Goal: Information Seeking & Learning: Understand process/instructions

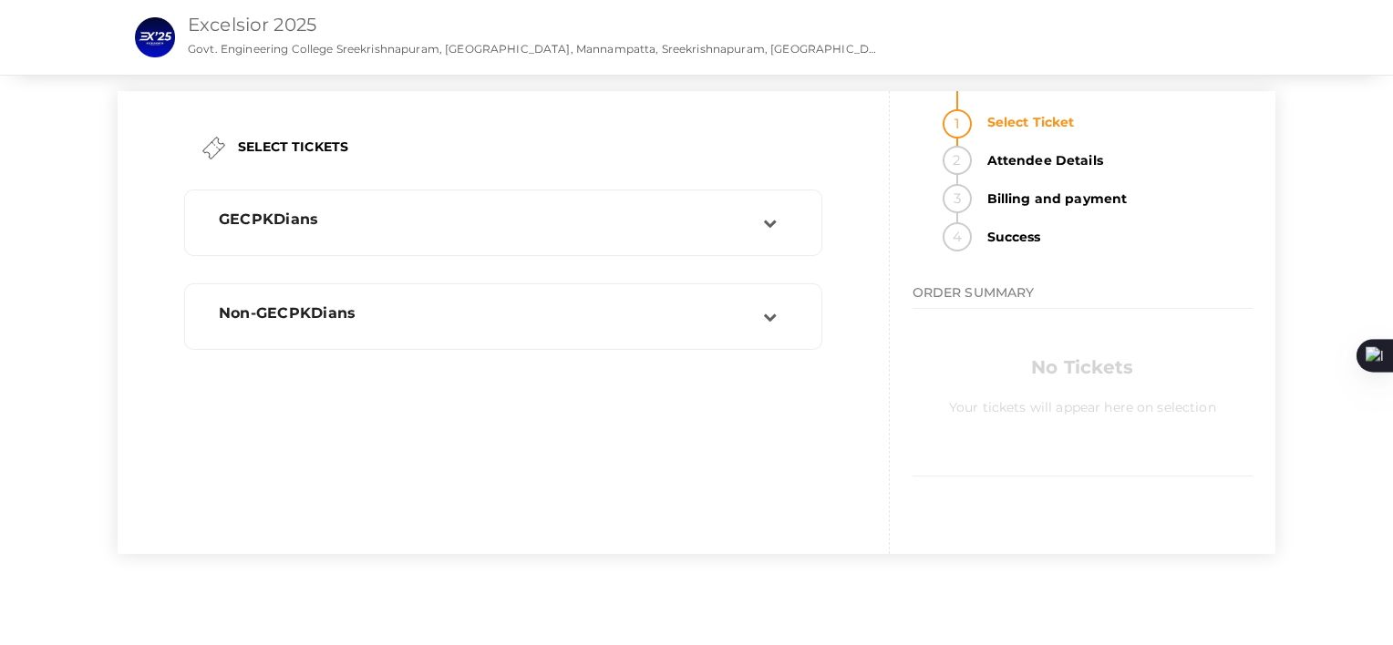
click at [210, 19] on link "Excelsior 2025" at bounding box center [252, 25] width 129 height 22
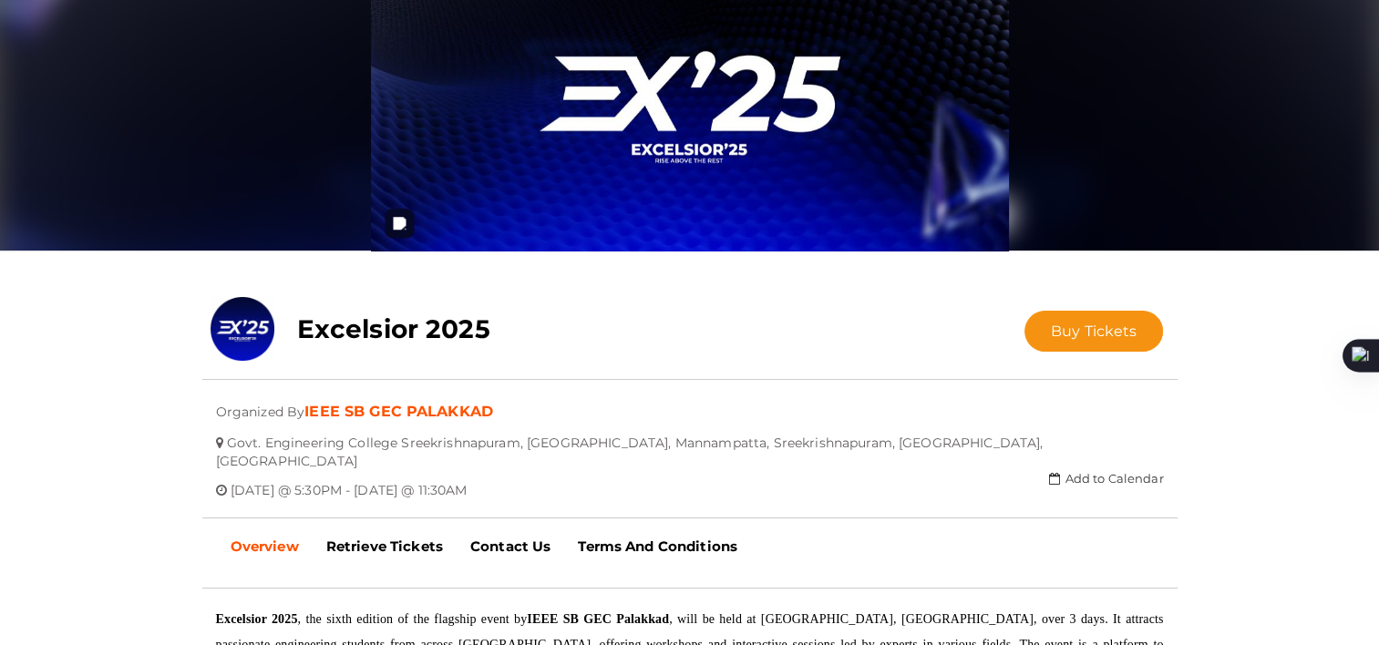
scroll to position [66, 0]
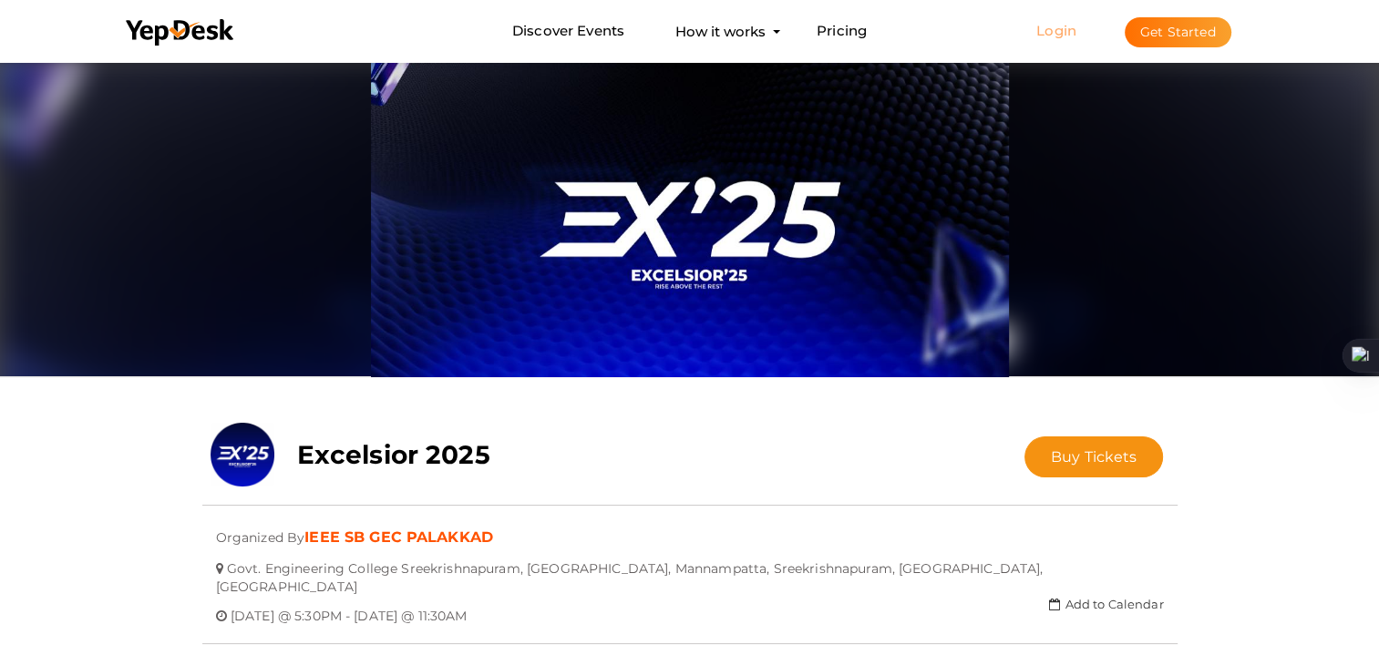
click at [1060, 32] on link "Login" at bounding box center [1056, 30] width 40 height 17
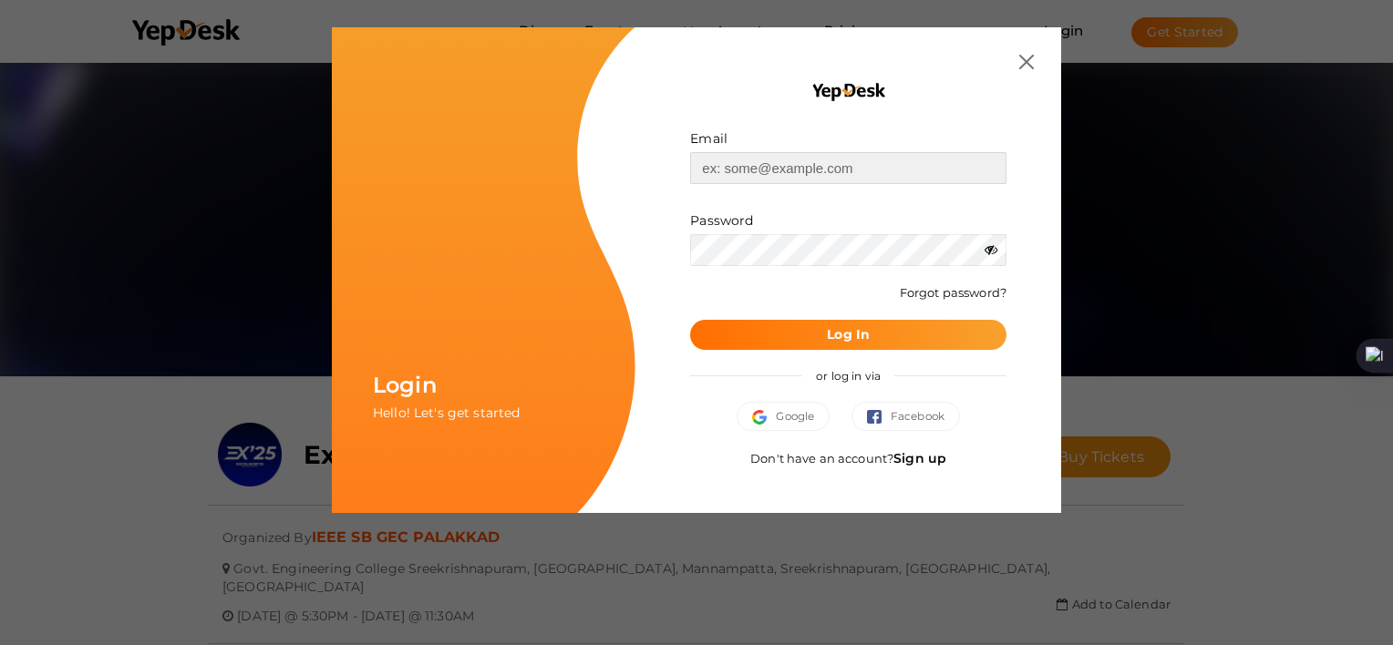
click at [779, 167] on input "text" at bounding box center [848, 168] width 316 height 32
type input "ieee@gecskp.ac.in"
click at [690, 320] on button "Log In" at bounding box center [848, 335] width 316 height 30
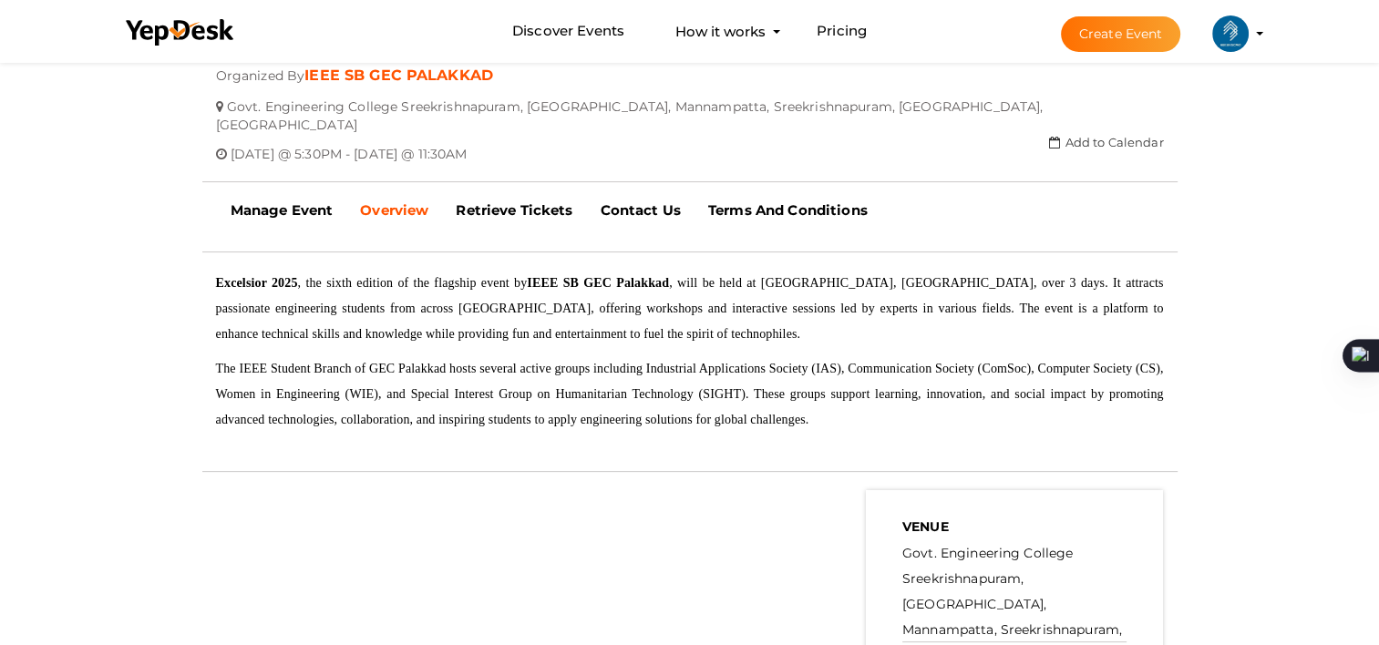
scroll to position [948, 0]
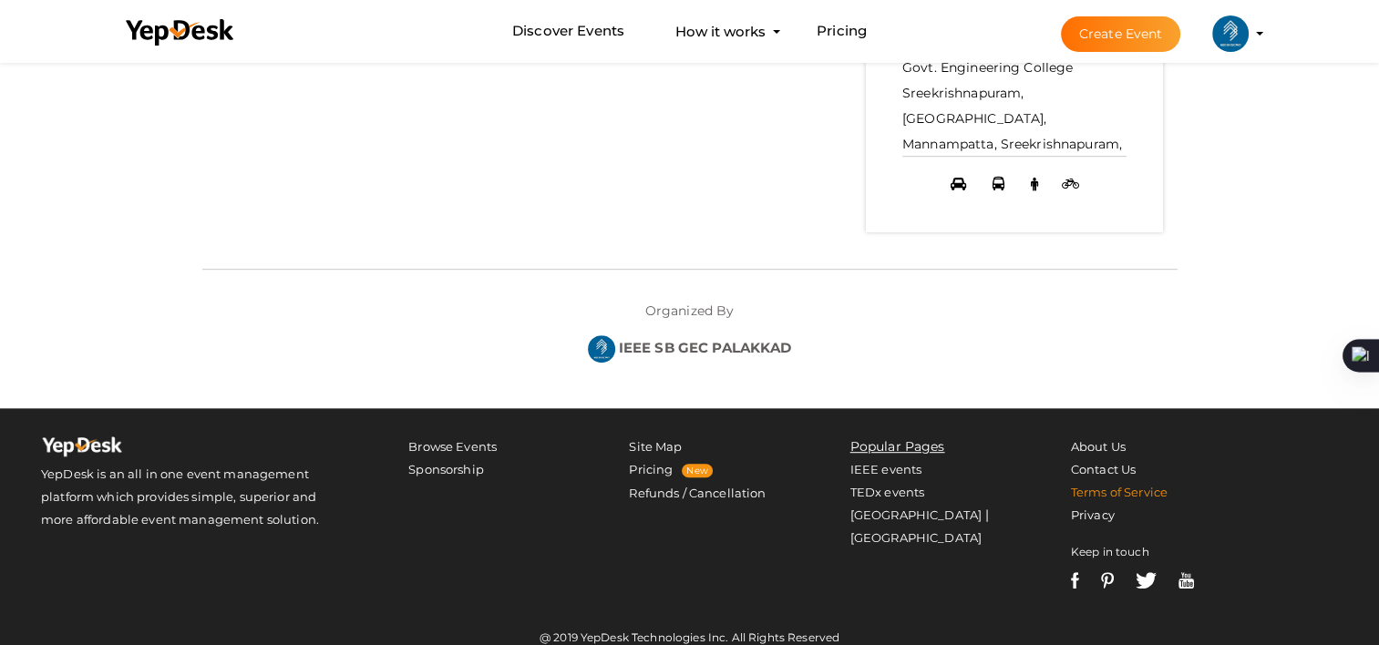
click at [1122, 485] on link "Terms of Service" at bounding box center [1119, 492] width 97 height 15
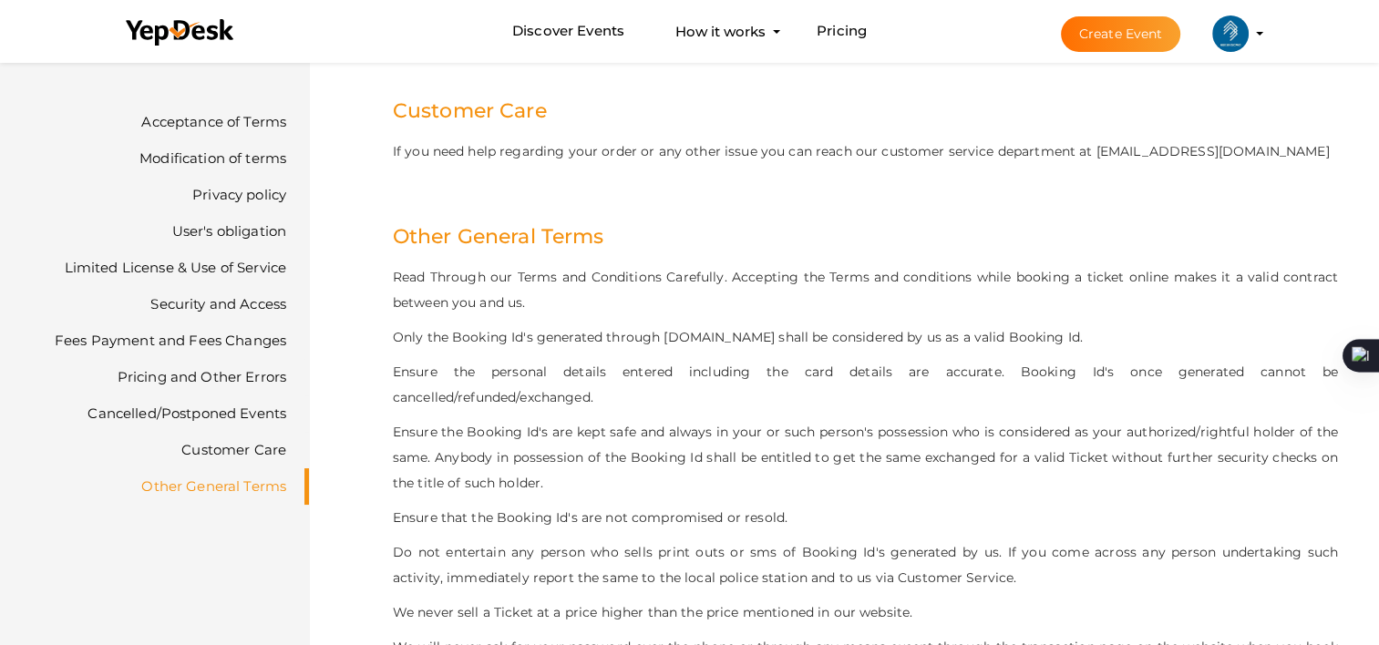
scroll to position [8123, 0]
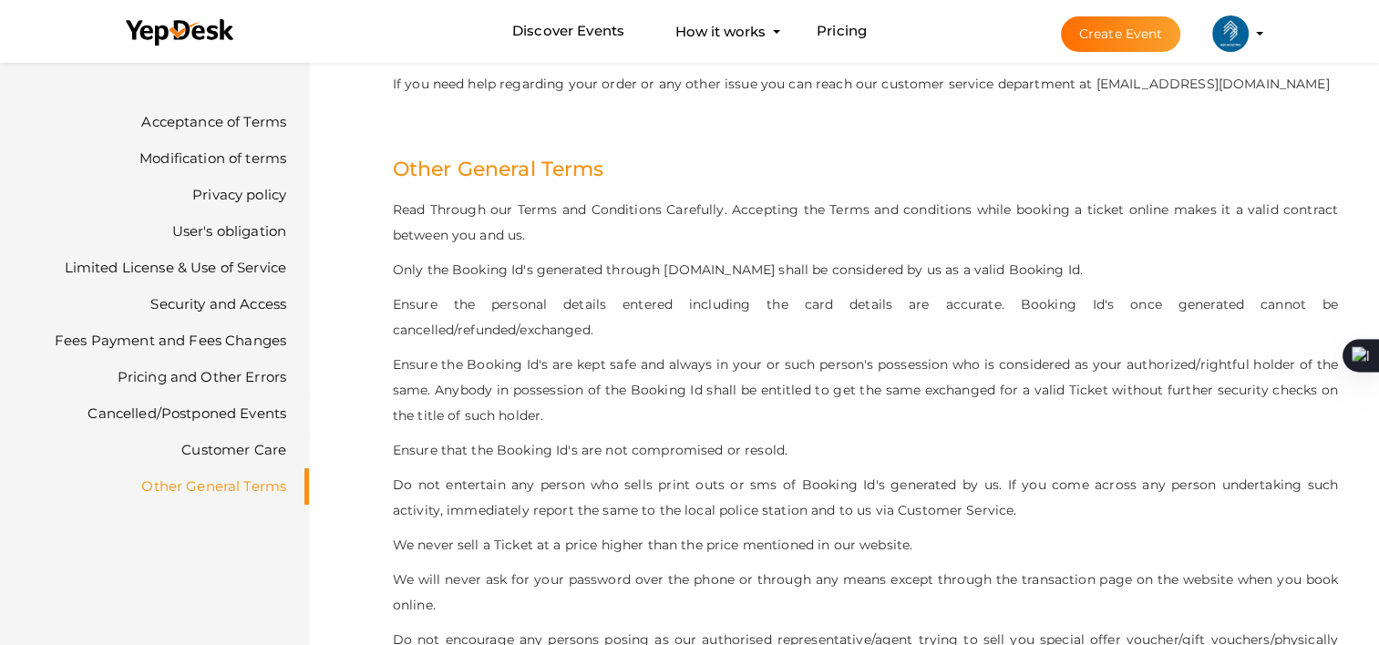
click at [215, 445] on link "Customer Care" at bounding box center [233, 449] width 105 height 17
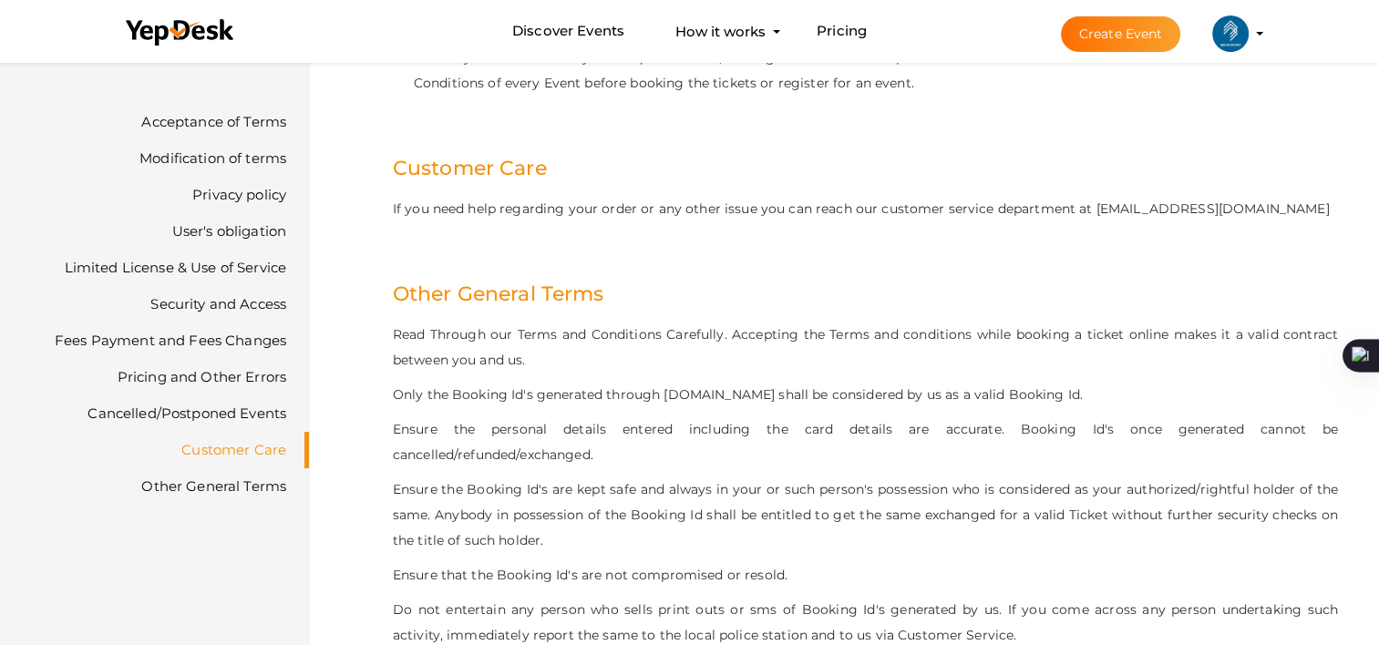
scroll to position [7974, 0]
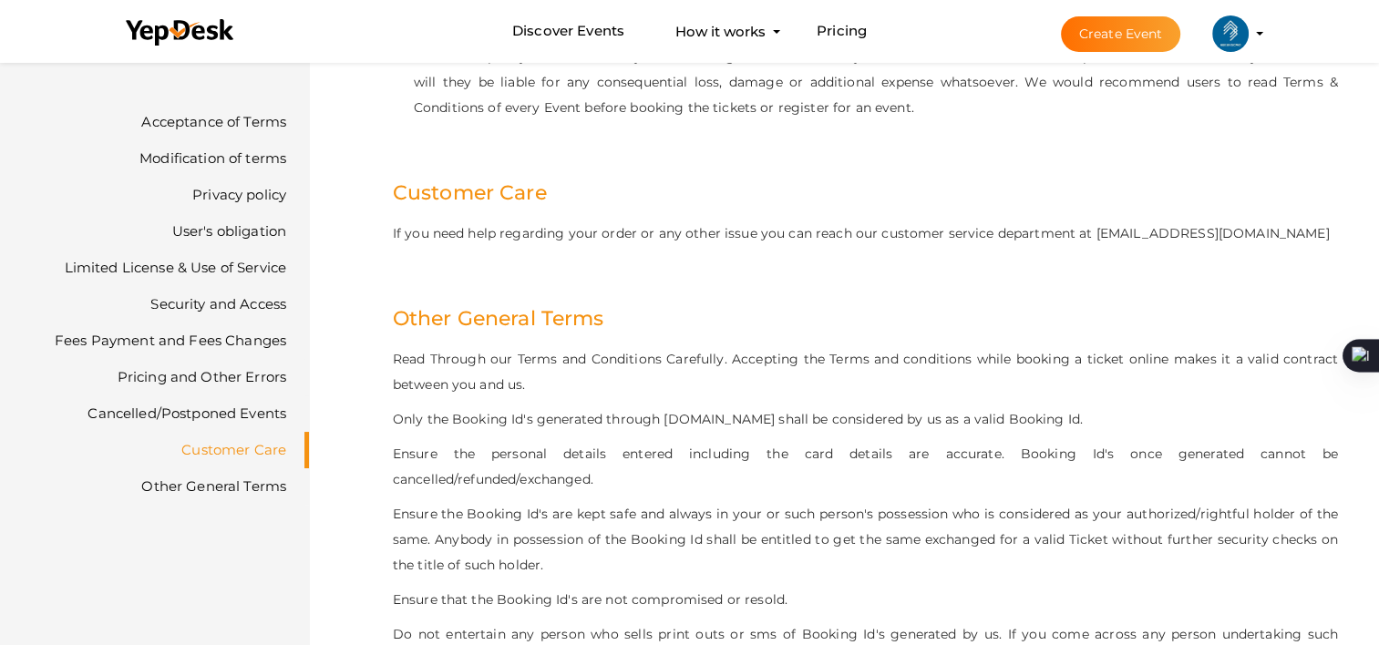
click at [1247, 35] on img at bounding box center [1230, 33] width 36 height 36
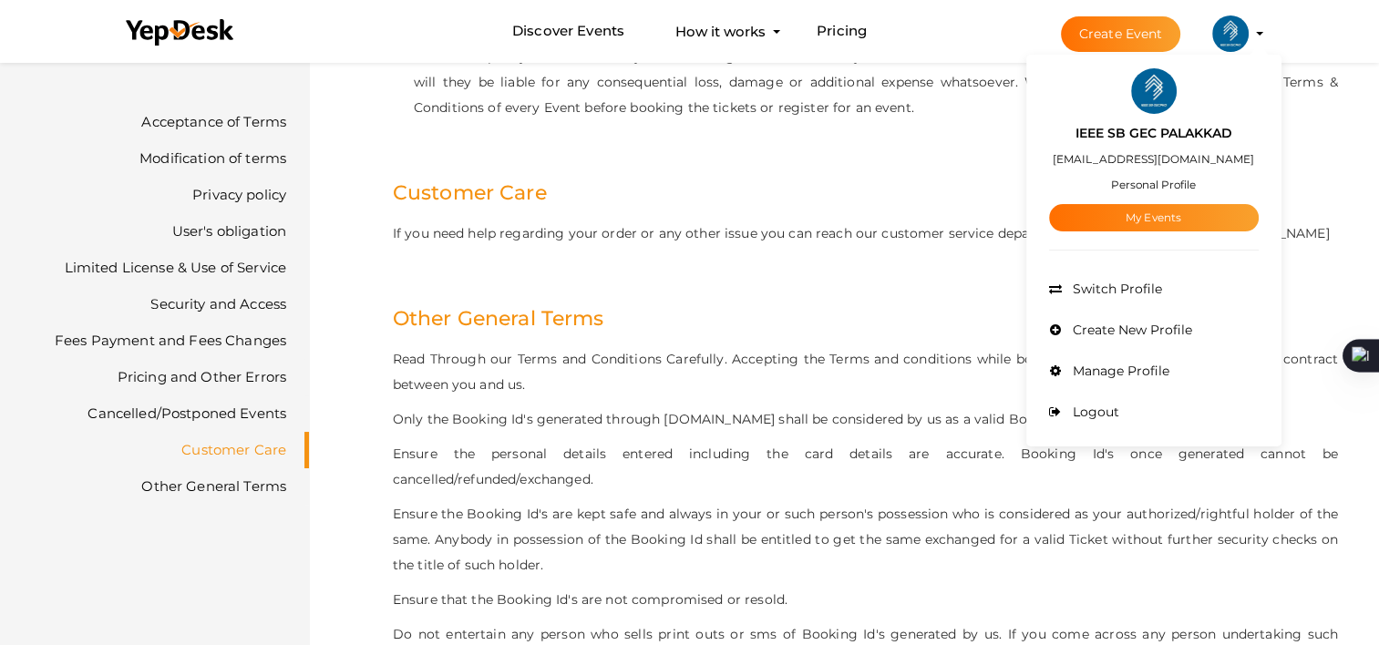
click at [860, 255] on h2 "Other General Terms" at bounding box center [865, 296] width 945 height 82
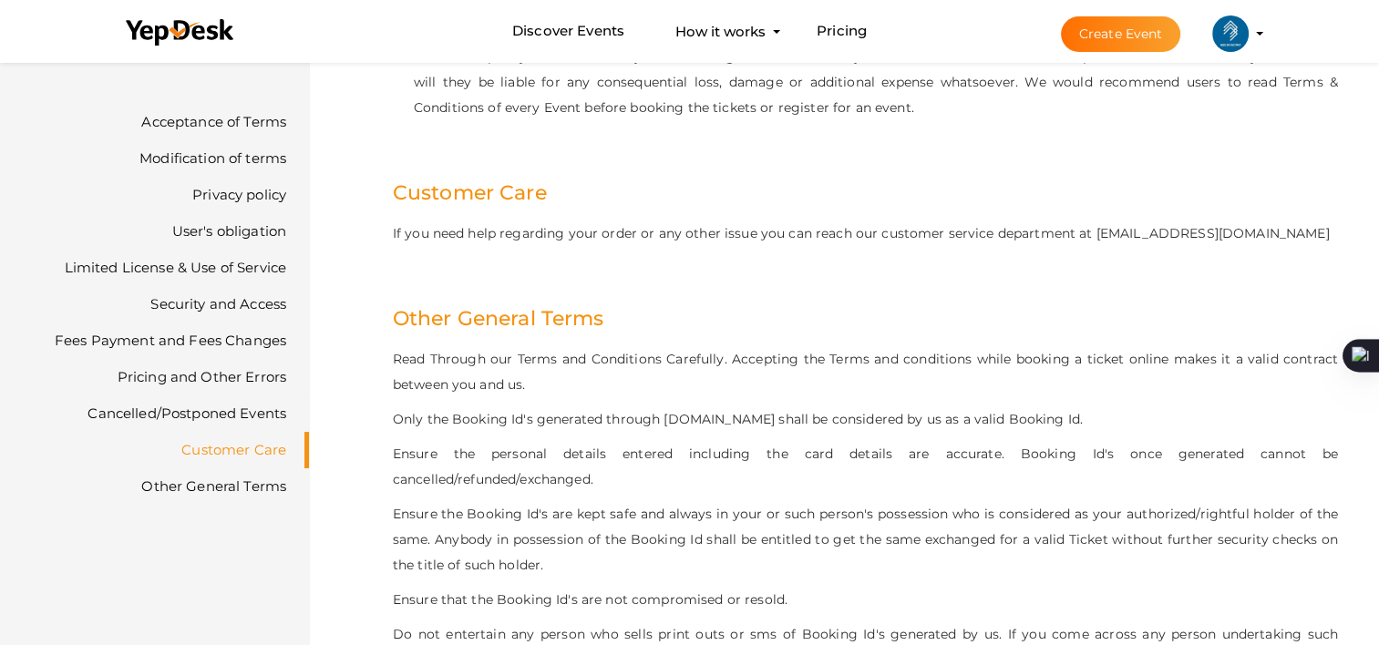
click at [195, 339] on link "Fees Payment and Fees Changes" at bounding box center [170, 340] width 231 height 17
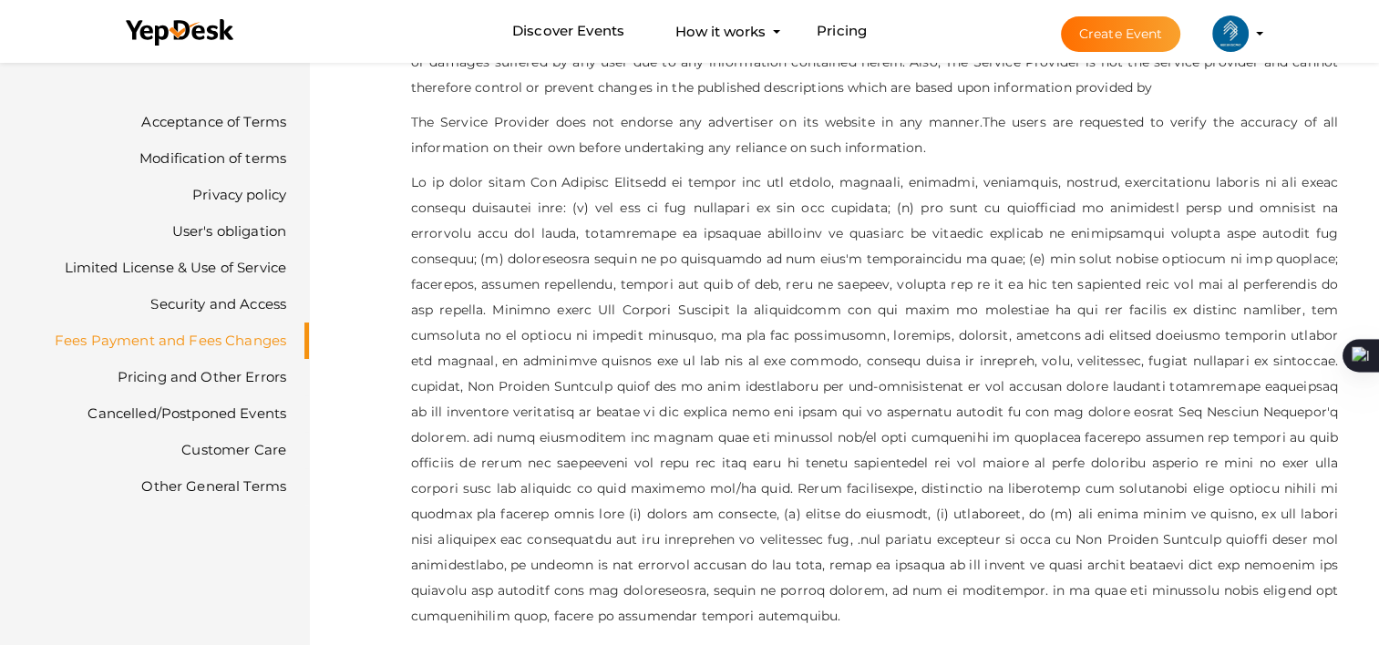
scroll to position [4363, 0]
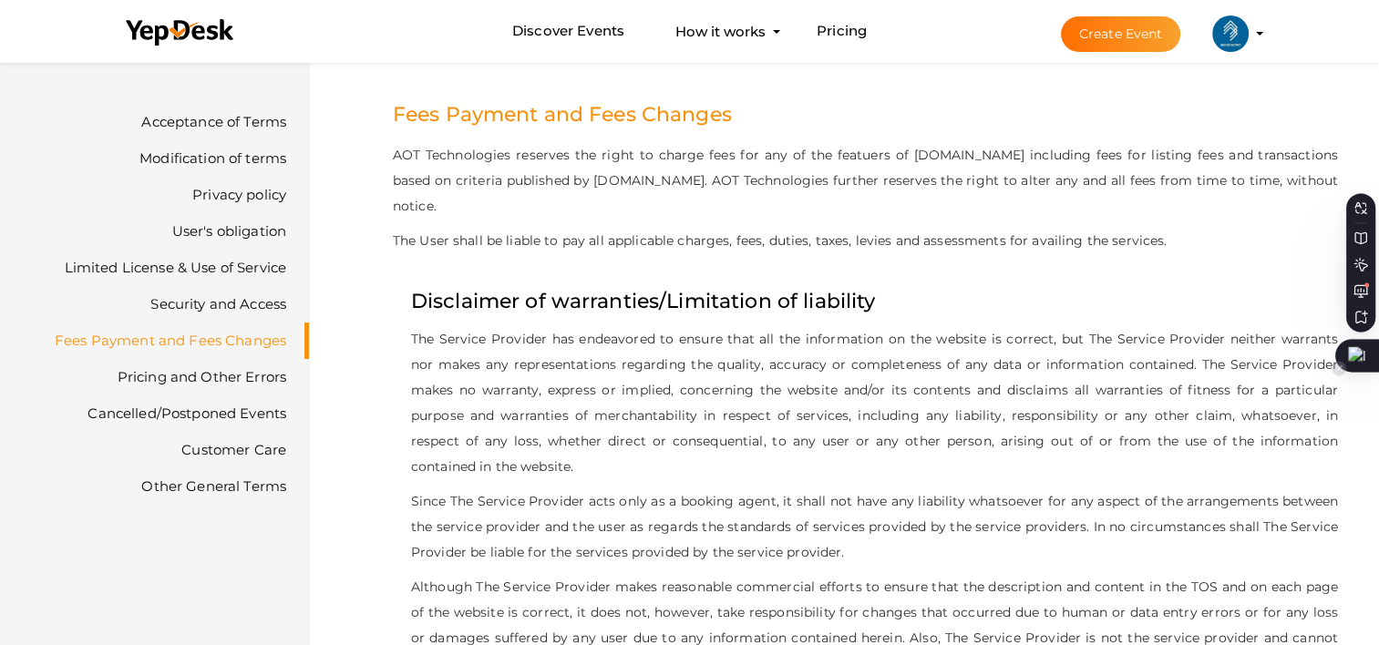
click at [1353, 350] on div at bounding box center [1357, 355] width 44 height 33
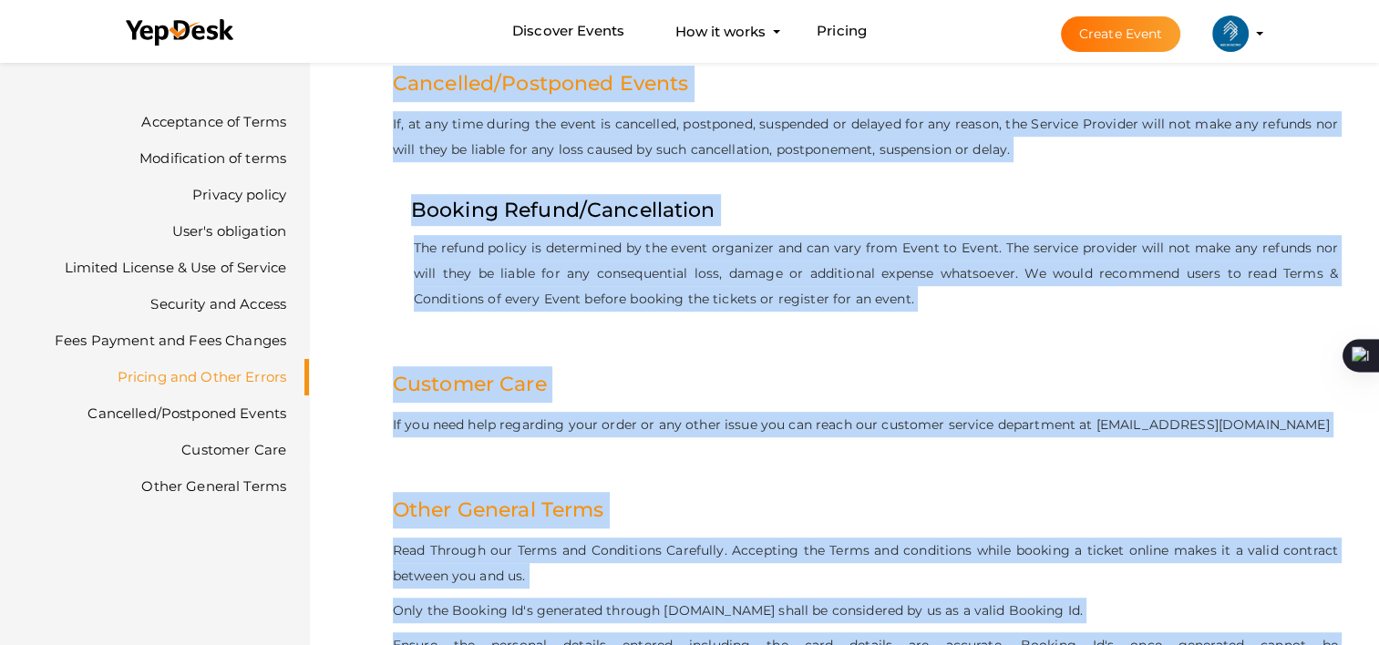
scroll to position [8123, 0]
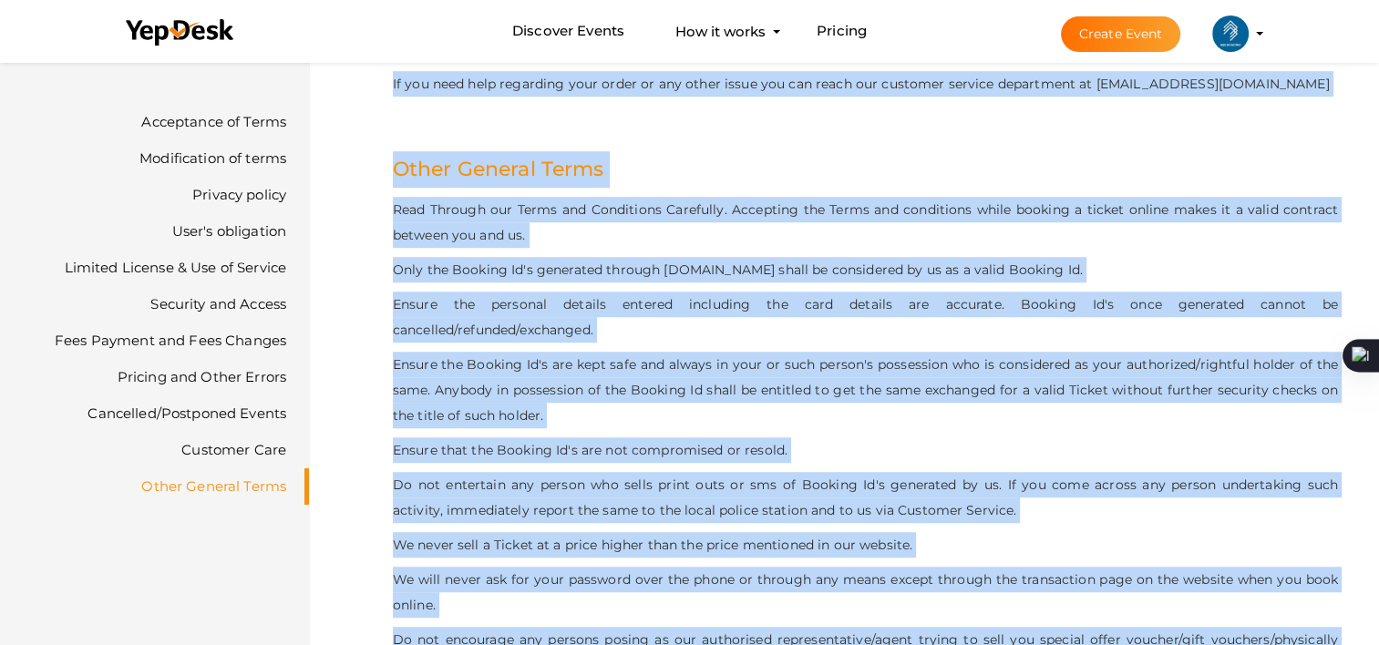
drag, startPoint x: 390, startPoint y: 116, endPoint x: 1172, endPoint y: 692, distance: 971.2
copy div "Terms of Services The [DOMAIN_NAME] website ("Website") is an internet based ev…"
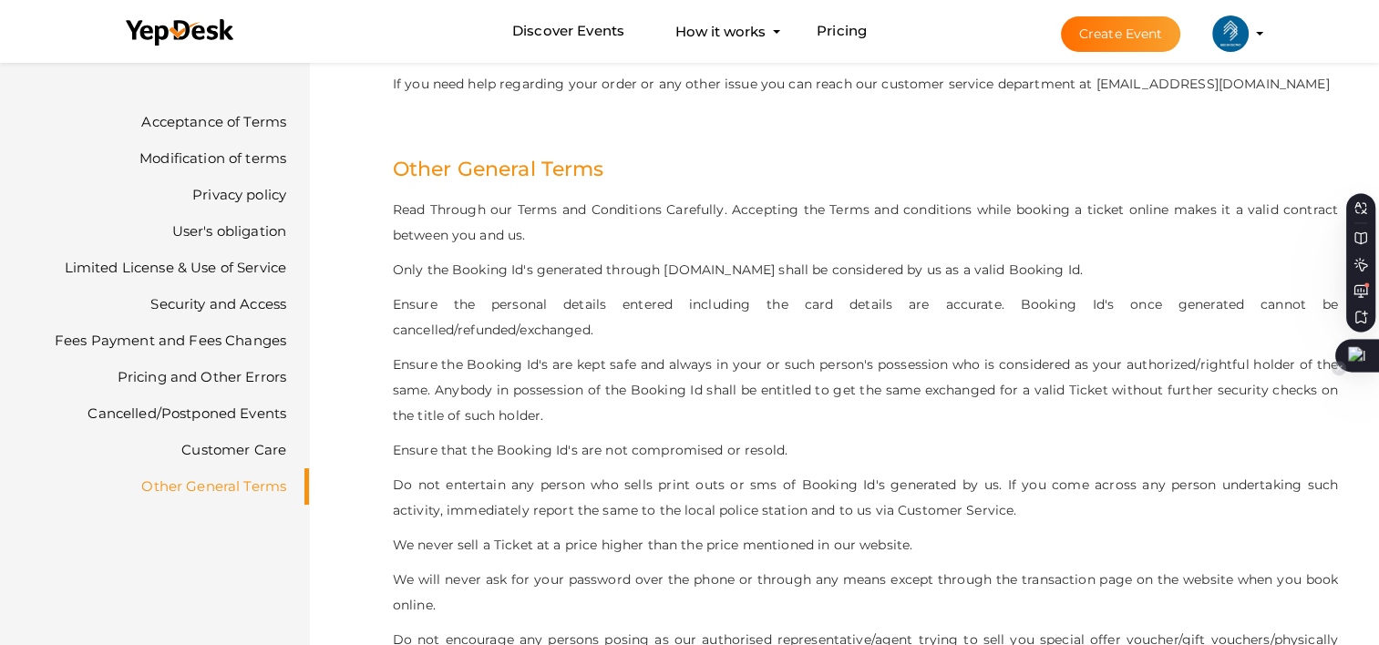
click at [1363, 355] on div at bounding box center [1357, 355] width 44 height 33
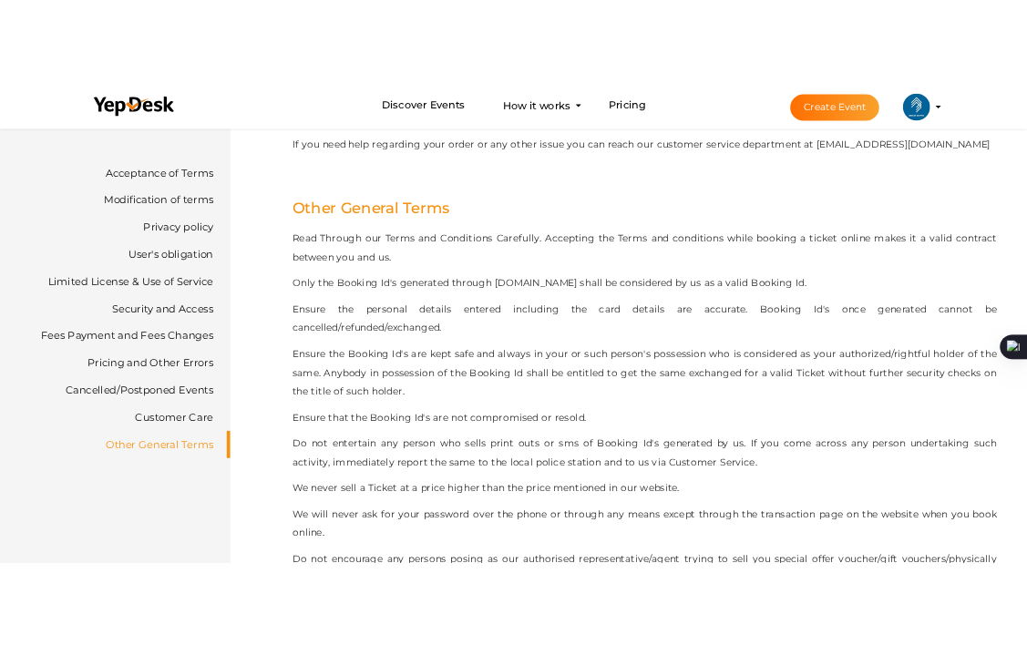
scroll to position [10369, 0]
